Goal: Task Accomplishment & Management: Manage account settings

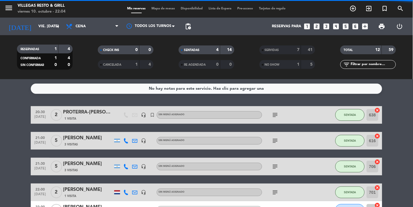
click at [55, 26] on icon "arrow_drop_down" at bounding box center [58, 26] width 7 height 7
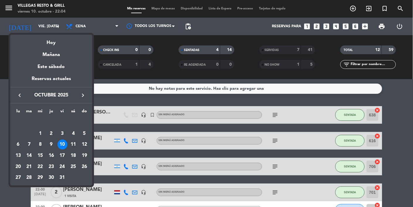
click at [79, 144] on td "12" at bounding box center [84, 144] width 11 height 11
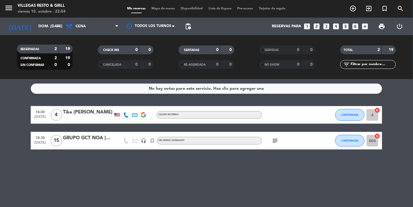
click at [273, 142] on icon "subject" at bounding box center [275, 140] width 7 height 7
click at [81, 110] on div "Tike [PERSON_NAME]" at bounding box center [88, 112] width 50 height 8
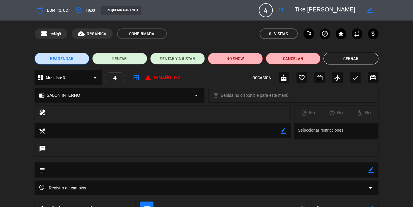
click at [351, 61] on button "Cerrar" at bounding box center [351, 59] width 55 height 12
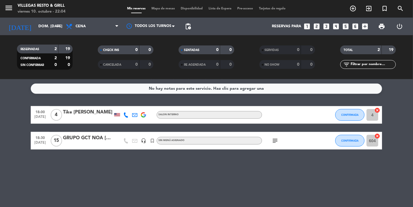
click at [273, 139] on icon "subject" at bounding box center [275, 140] width 7 height 7
click at [274, 139] on icon "subject" at bounding box center [275, 140] width 7 height 7
click at [48, 24] on input "dom. [DATE]" at bounding box center [60, 26] width 50 height 11
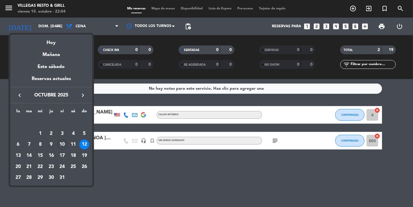
click at [78, 146] on td "11" at bounding box center [73, 144] width 11 height 11
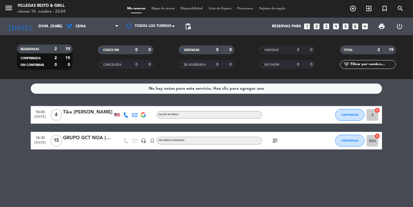
type input "sáb. [DATE]"
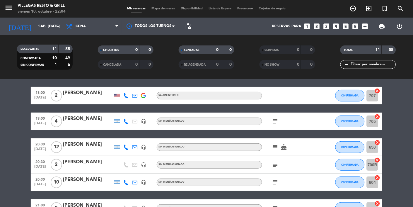
scroll to position [14, 0]
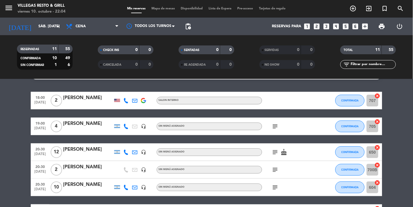
click at [274, 137] on div "18:00 [DATE] 2 [PERSON_NAME] SALON INTERNO CONFIRMADA 707 cancel 19:00 [DATE] 4…" at bounding box center [207, 205] width 352 height 226
click at [276, 128] on icon "subject" at bounding box center [275, 126] width 7 height 7
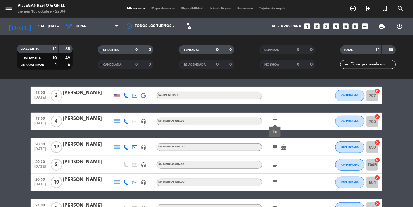
scroll to position [20, 0]
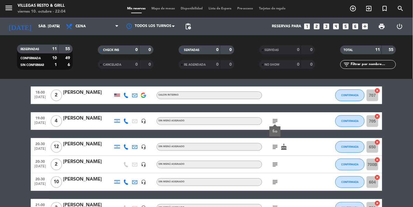
click at [80, 101] on div at bounding box center [88, 99] width 50 height 5
click at [81, 96] on div at bounding box center [206, 103] width 413 height 207
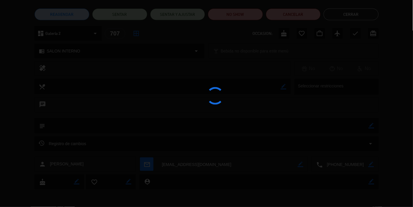
scroll to position [45, 0]
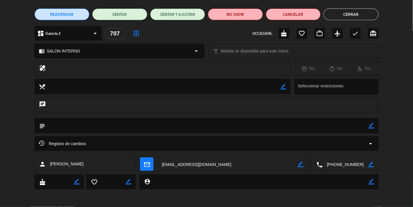
click at [355, 11] on button "Cerrar" at bounding box center [351, 15] width 55 height 12
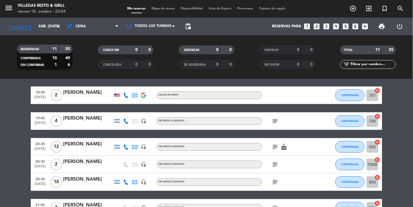
click at [274, 123] on icon "subject" at bounding box center [275, 121] width 7 height 7
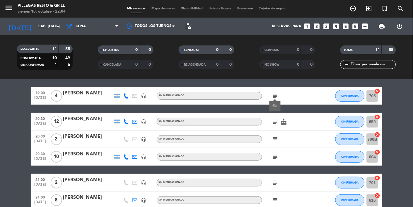
scroll to position [48, 0]
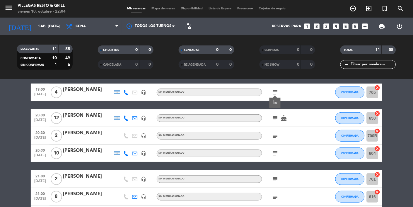
click at [274, 118] on icon "subject" at bounding box center [275, 118] width 7 height 7
click at [276, 133] on div "fio" at bounding box center [275, 128] width 11 height 10
click at [276, 133] on icon "subject" at bounding box center [275, 135] width 7 height 7
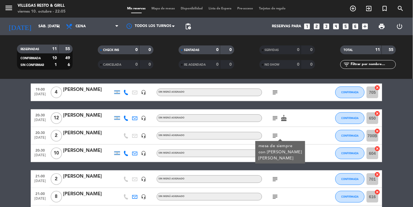
click at [273, 132] on icon "subject" at bounding box center [275, 135] width 7 height 7
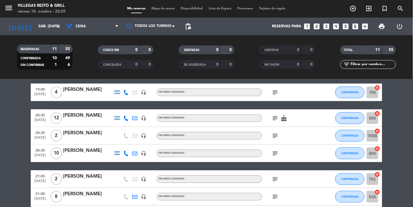
click at [278, 152] on icon "subject" at bounding box center [275, 153] width 7 height 7
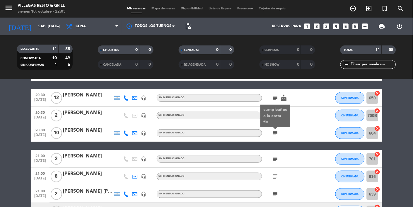
scroll to position [63, 0]
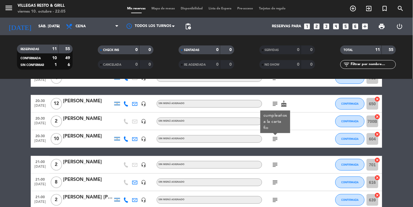
click at [279, 156] on div "subject" at bounding box center [288, 164] width 53 height 17
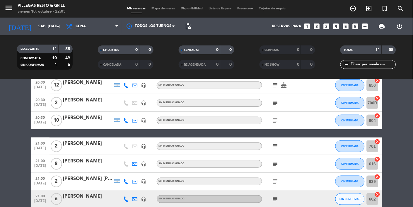
click at [272, 143] on icon "subject" at bounding box center [275, 146] width 7 height 7
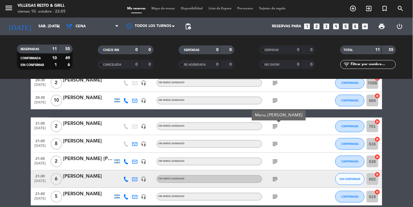
click at [278, 141] on icon "subject" at bounding box center [275, 143] width 7 height 7
click at [274, 159] on icon "subject" at bounding box center [275, 161] width 7 height 7
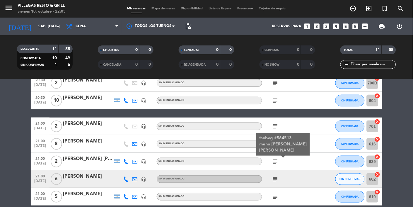
scroll to position [118, 0]
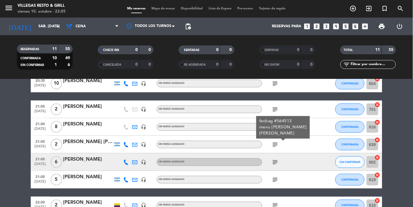
click at [274, 160] on icon "subject" at bounding box center [275, 162] width 7 height 7
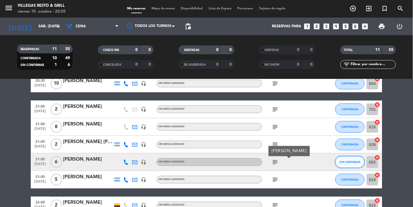
click at [340, 156] on button "SIN CONFIRMAR" at bounding box center [350, 162] width 29 height 12
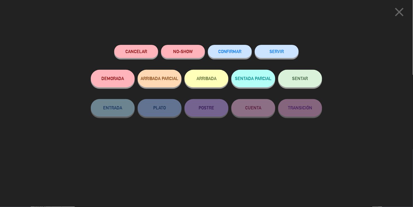
click at [230, 45] on div "CONFIRMAR" at bounding box center [230, 57] width 44 height 25
click at [233, 57] on button "CONFIRMAR" at bounding box center [230, 51] width 44 height 13
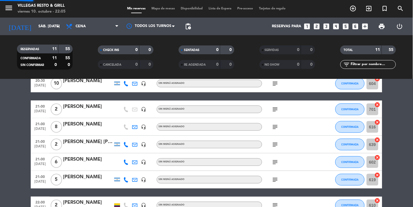
click at [277, 171] on div "subject" at bounding box center [288, 179] width 53 height 17
click at [274, 176] on icon "subject" at bounding box center [275, 179] width 7 height 7
click at [277, 203] on icon "subject" at bounding box center [275, 205] width 7 height 7
click at [170, 10] on span "Mapa de mesas" at bounding box center [163, 8] width 29 height 3
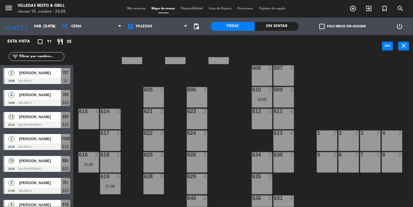
scroll to position [25, 0]
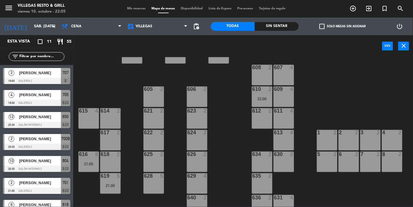
click at [93, 162] on div "21:00" at bounding box center [89, 164] width 21 height 4
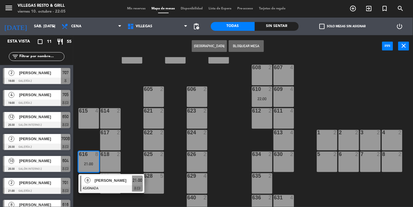
click at [198, 175] on div at bounding box center [197, 175] width 10 height 5
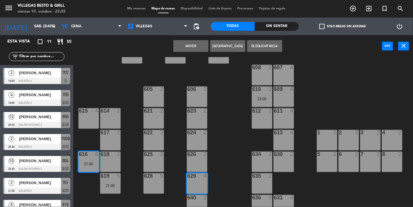
click at [199, 45] on button "Mover" at bounding box center [191, 46] width 35 height 12
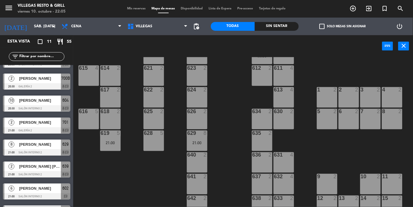
scroll to position [62, 0]
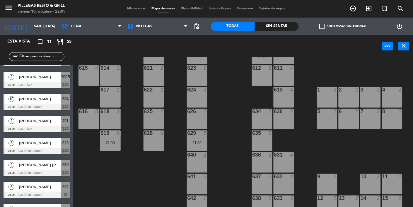
click at [46, 190] on div "[PERSON_NAME]" at bounding box center [39, 187] width 43 height 10
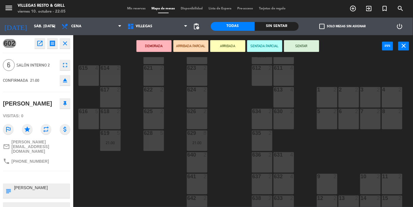
click at [285, 180] on div "632 4" at bounding box center [284, 184] width 21 height 21
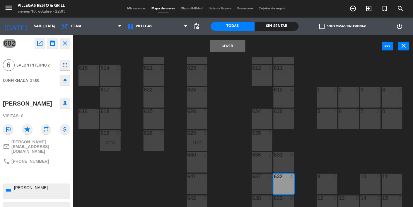
click at [230, 50] on button "Mover" at bounding box center [227, 46] width 35 height 12
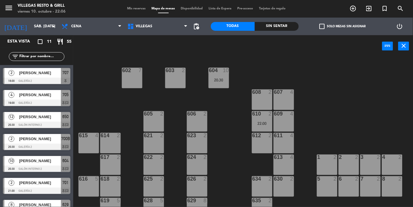
scroll to position [170, 0]
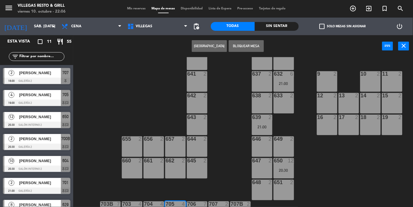
click at [190, 50] on button "Mover" at bounding box center [191, 46] width 35 height 12
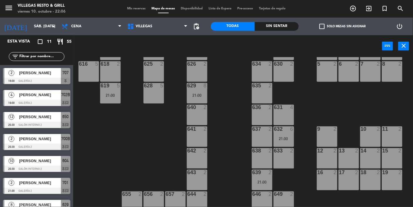
scroll to position [90, 0]
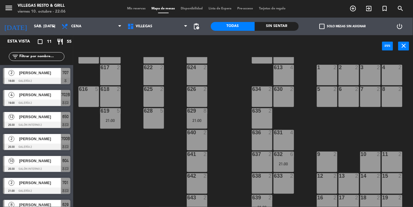
click at [263, 207] on div "21:00" at bounding box center [262, 207] width 21 height 4
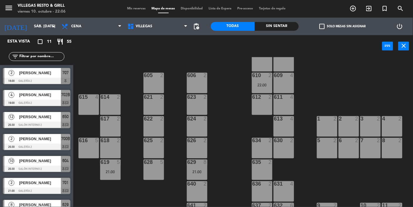
scroll to position [39, 0]
click at [159, 84] on div "605 2" at bounding box center [154, 82] width 21 height 21
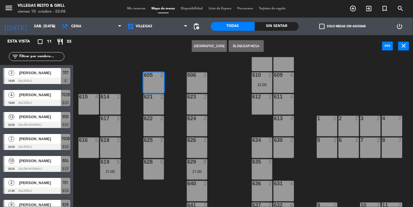
click at [179, 66] on div "602 7 603 2 604 10 20:30 608 2 607 4 605 2 606 2 610 2 22:00 609 4 621 2 623 2 …" at bounding box center [245, 150] width 336 height 186
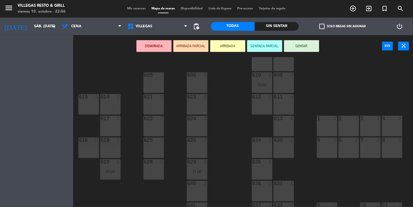
click at [154, 84] on div "605 2" at bounding box center [154, 82] width 21 height 21
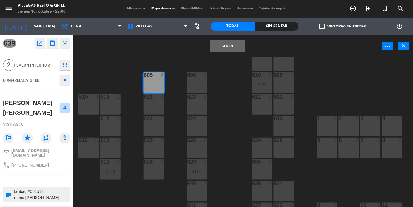
click at [230, 46] on button "Mover" at bounding box center [227, 46] width 35 height 12
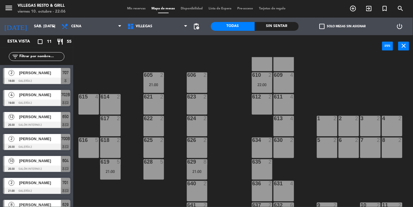
click at [140, 9] on span "Mis reservas" at bounding box center [137, 8] width 24 height 3
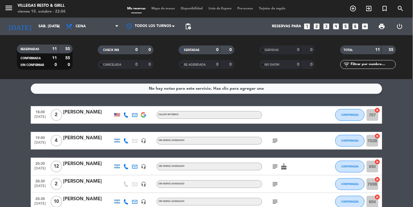
click at [57, 22] on input "sáb. [DATE]" at bounding box center [60, 26] width 50 height 11
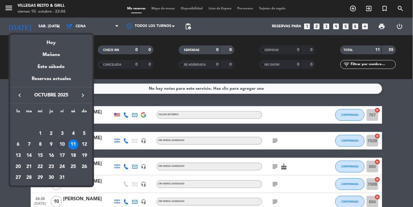
click at [86, 143] on div "12" at bounding box center [84, 145] width 10 height 10
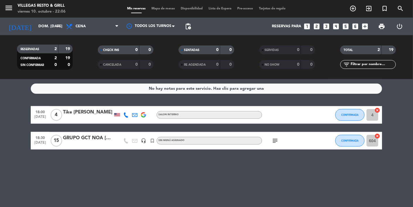
click at [45, 27] on input "dom. [DATE]" at bounding box center [60, 26] width 50 height 11
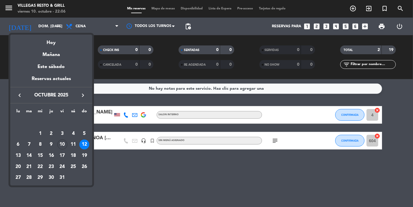
click at [23, 156] on td "13" at bounding box center [18, 155] width 11 height 11
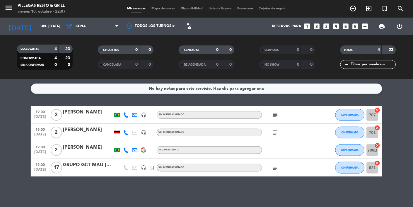
click at [273, 130] on icon "subject" at bounding box center [275, 132] width 7 height 7
click at [278, 114] on icon "subject" at bounding box center [275, 114] width 7 height 7
click at [277, 170] on icon "subject" at bounding box center [275, 167] width 7 height 7
click at [78, 153] on div at bounding box center [88, 154] width 50 height 5
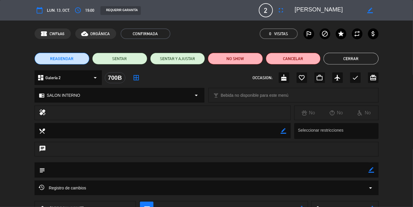
click at [354, 54] on button "Cerrar" at bounding box center [351, 59] width 55 height 12
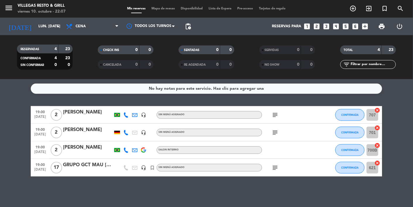
click at [276, 171] on icon "subject" at bounding box center [275, 167] width 7 height 7
click at [88, 207] on div "No hay notas para este servicio. Haz clic para agregar una 19:00 [DATE] 2 [PERS…" at bounding box center [206, 143] width 413 height 128
click at [55, 30] on input "lun. [DATE]" at bounding box center [60, 26] width 50 height 11
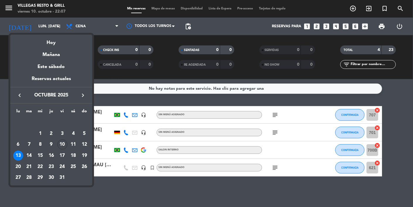
click at [33, 159] on div "14" at bounding box center [29, 156] width 10 height 10
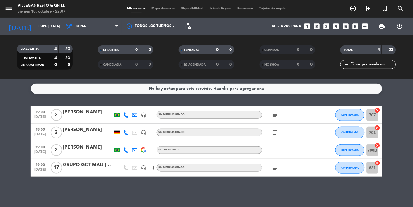
type input "[DATE] oct."
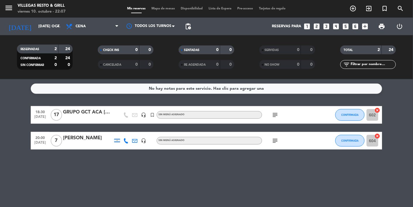
click at [272, 140] on icon "subject" at bounding box center [275, 140] width 7 height 7
click at [272, 118] on icon "subject" at bounding box center [275, 114] width 7 height 7
click at [169, 20] on div at bounding box center [151, 26] width 59 height 13
click at [167, 14] on div "menu Villegas Resto & Grill viernes 10. octubre - 22:07 Mis reservas Mapa de me…" at bounding box center [206, 9] width 413 height 18
click at [175, 7] on span "Mapa de mesas" at bounding box center [163, 8] width 29 height 3
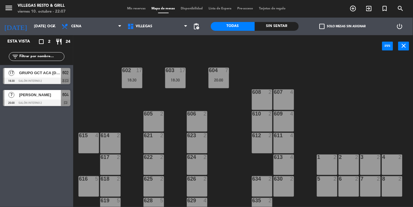
click at [217, 75] on div "604 7 20:00" at bounding box center [219, 78] width 21 height 21
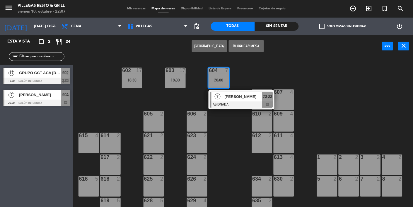
click at [198, 205] on div "629 4" at bounding box center [197, 208] width 21 height 21
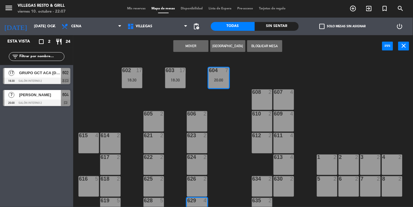
click at [197, 45] on button "Mover" at bounding box center [191, 46] width 35 height 12
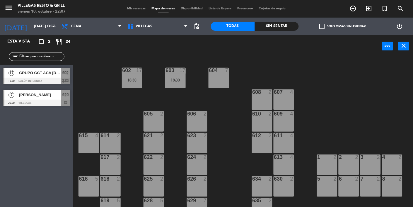
click at [177, 78] on div "18:30" at bounding box center [175, 80] width 21 height 4
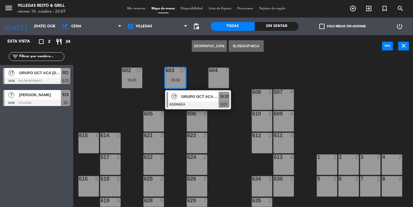
click at [215, 79] on div "604 7" at bounding box center [219, 78] width 21 height 21
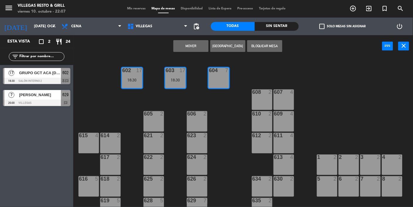
click at [196, 41] on button "Mover" at bounding box center [191, 46] width 35 height 12
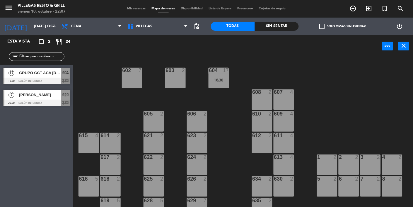
click at [46, 26] on input "[DATE] oct." at bounding box center [56, 26] width 50 height 11
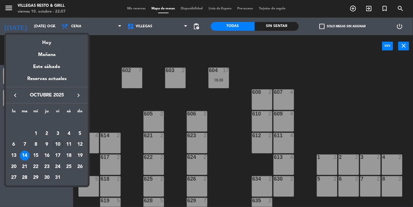
click at [45, 154] on div "16" at bounding box center [47, 156] width 10 height 10
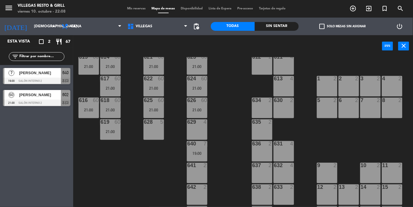
scroll to position [78, 0]
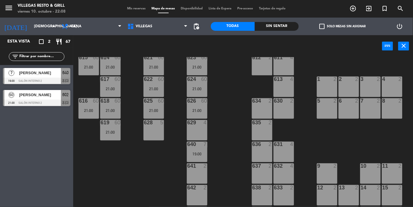
click at [52, 80] on div at bounding box center [36, 81] width 67 height 6
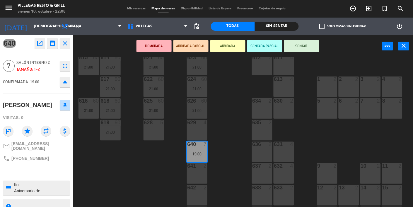
click at [200, 132] on div "629 4" at bounding box center [197, 130] width 21 height 21
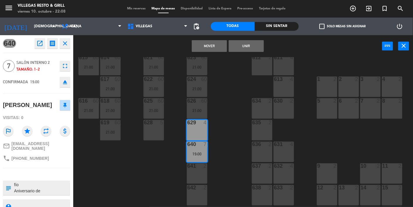
click at [205, 50] on button "Mover" at bounding box center [209, 46] width 35 height 12
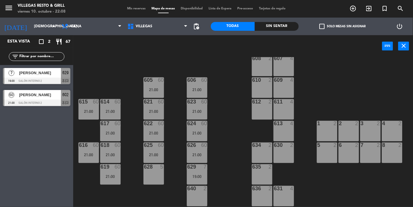
scroll to position [30, 0]
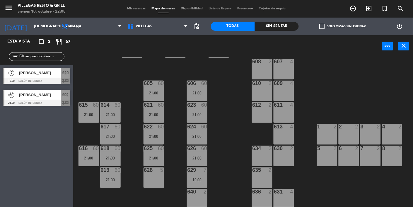
click at [55, 93] on span "[PERSON_NAME]" at bounding box center [40, 95] width 42 height 6
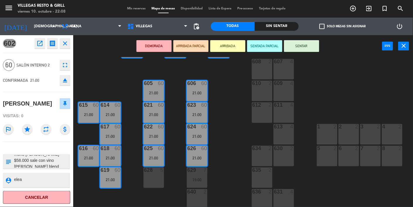
scroll to position [6, 0]
click at [106, 80] on div "602 60 21:00 603 60 21:00 604 60 21:00 608 2 607 4 605 60 21:00 606 60 21:00 61…" at bounding box center [245, 150] width 336 height 186
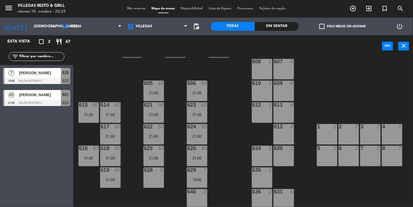
click at [33, 22] on input "[DEMOGRAPHIC_DATA] [DATE]" at bounding box center [56, 26] width 50 height 11
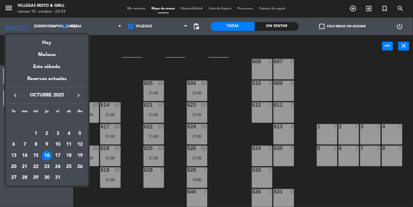
click at [46, 41] on div "Hoy" at bounding box center [47, 41] width 82 height 12
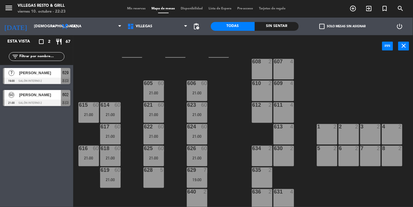
type input "vie. [DATE]"
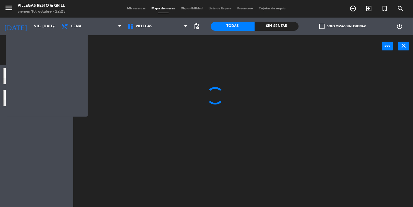
scroll to position [0, 0]
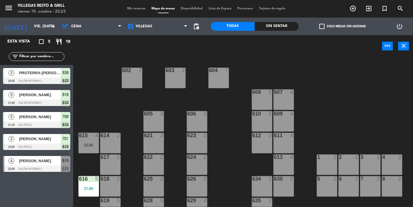
click at [413, 84] on div "602 7 603 2 604 7 608 2 607 4 605 2 606 2 610 2 609 4 621 2 623 2 614 2 615 4 2…" at bounding box center [245, 150] width 336 height 186
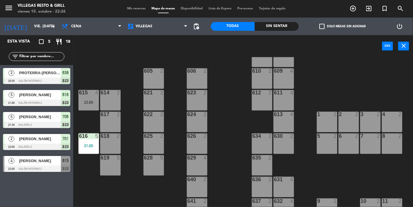
scroll to position [170, 0]
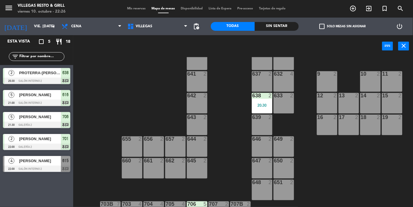
click at [52, 163] on span "[PERSON_NAME]" at bounding box center [40, 161] width 42 height 6
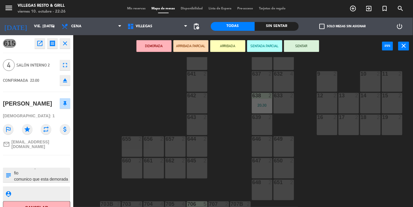
scroll to position [0, 0]
click at [234, 106] on div "602 7 603 2 604 7 608 2 607 4 605 2 606 2 610 2 609 4 621 2 623 2 614 2 615 4 2…" at bounding box center [245, 150] width 336 height 186
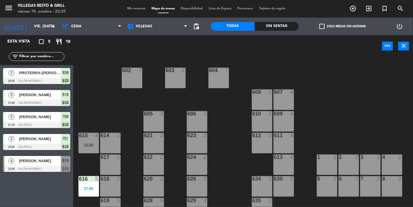
click at [47, 78] on div at bounding box center [36, 81] width 67 height 6
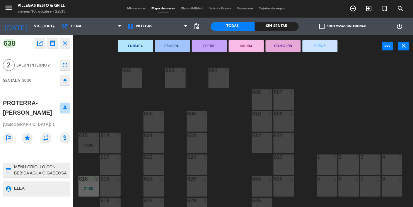
click at [320, 50] on button "SERVIR" at bounding box center [320, 46] width 35 height 12
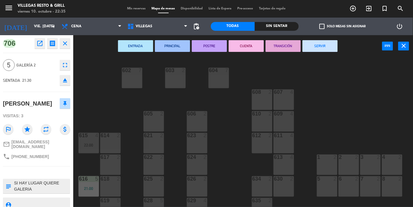
click at [320, 50] on button "SERVIR" at bounding box center [320, 46] width 35 height 12
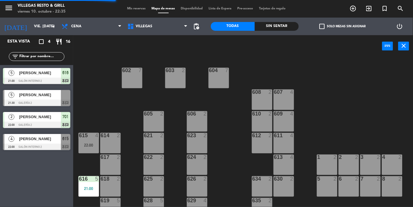
click at [56, 82] on div at bounding box center [36, 81] width 67 height 6
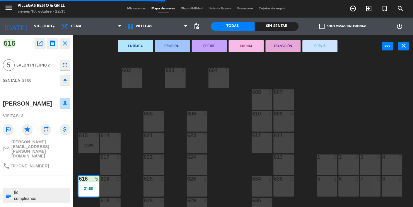
click at [322, 42] on button "SERVIR" at bounding box center [320, 46] width 35 height 12
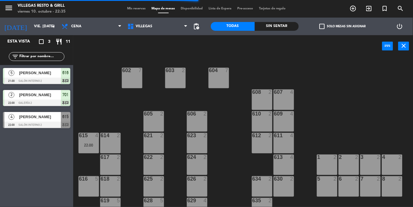
click at [51, 118] on span "[PERSON_NAME]" at bounding box center [40, 117] width 42 height 6
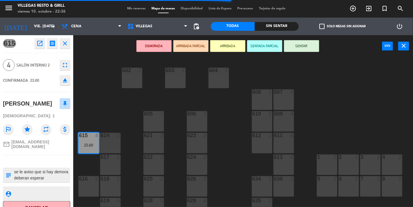
click at [116, 109] on div "602 7 603 2 604 7 608 2 607 4 605 2 606 2 610 2 609 4 621 2 623 2 614 2 615 4 2…" at bounding box center [245, 150] width 336 height 186
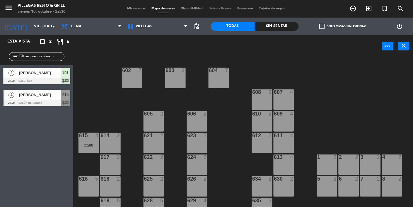
click at [59, 84] on div at bounding box center [36, 81] width 67 height 6
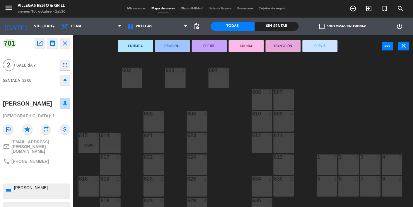
click at [321, 46] on button "SERVIR" at bounding box center [320, 46] width 35 height 12
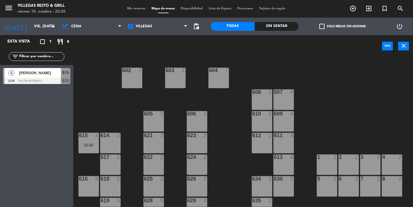
click at [67, 81] on div at bounding box center [36, 81] width 67 height 6
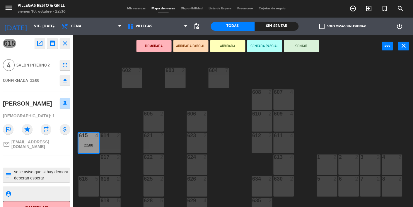
click at [159, 146] on div "621 2" at bounding box center [154, 143] width 21 height 21
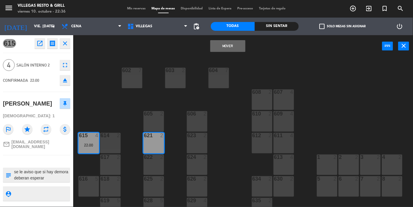
click at [230, 50] on button "Mover" at bounding box center [227, 46] width 35 height 12
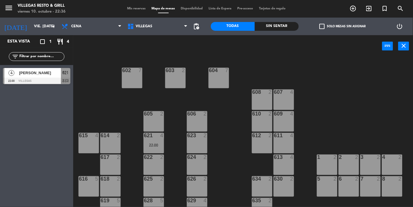
click at [159, 142] on div "621 4 22:00" at bounding box center [154, 143] width 21 height 21
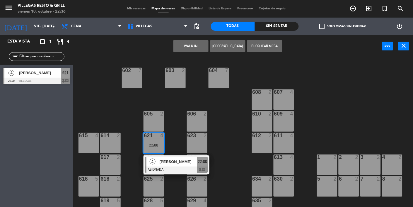
click at [171, 166] on div at bounding box center [176, 169] width 63 height 6
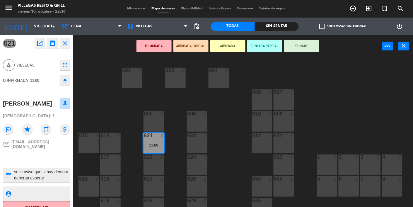
click at [298, 47] on button "SENTAR" at bounding box center [301, 46] width 35 height 12
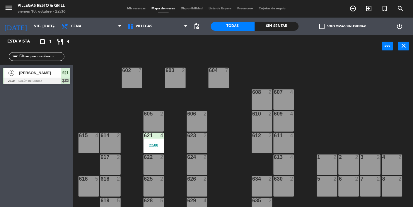
click at [160, 143] on div "22:00" at bounding box center [154, 145] width 21 height 4
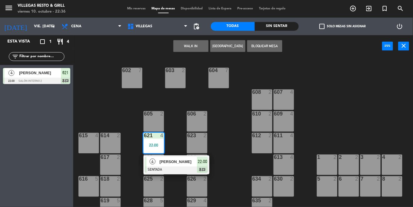
click at [183, 169] on div at bounding box center [176, 169] width 63 height 6
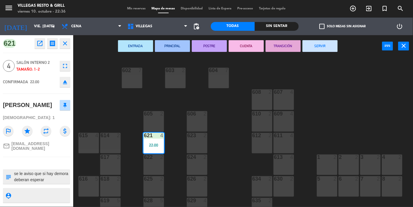
click at [116, 123] on div "602 7 603 2 604 7 608 2 607 4 605 2 606 2 610 2 609 4 621 4 22:00 623 2 614 2 6…" at bounding box center [245, 150] width 336 height 186
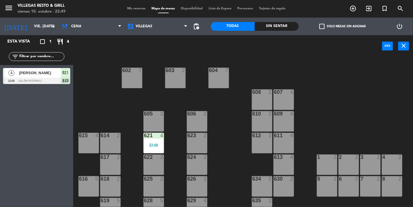
click at [53, 82] on div at bounding box center [36, 81] width 67 height 6
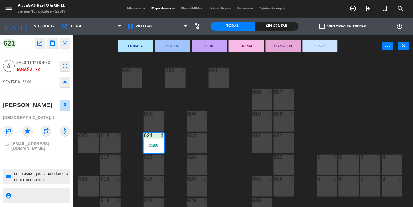
click at [326, 49] on button "SERVIR" at bounding box center [320, 46] width 35 height 12
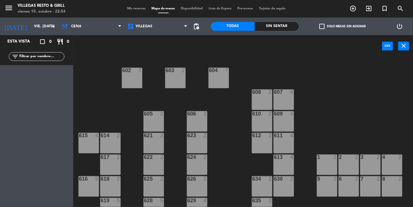
click at [131, 10] on span "Mis reservas" at bounding box center [137, 8] width 24 height 3
